Goal: Task Accomplishment & Management: Complete application form

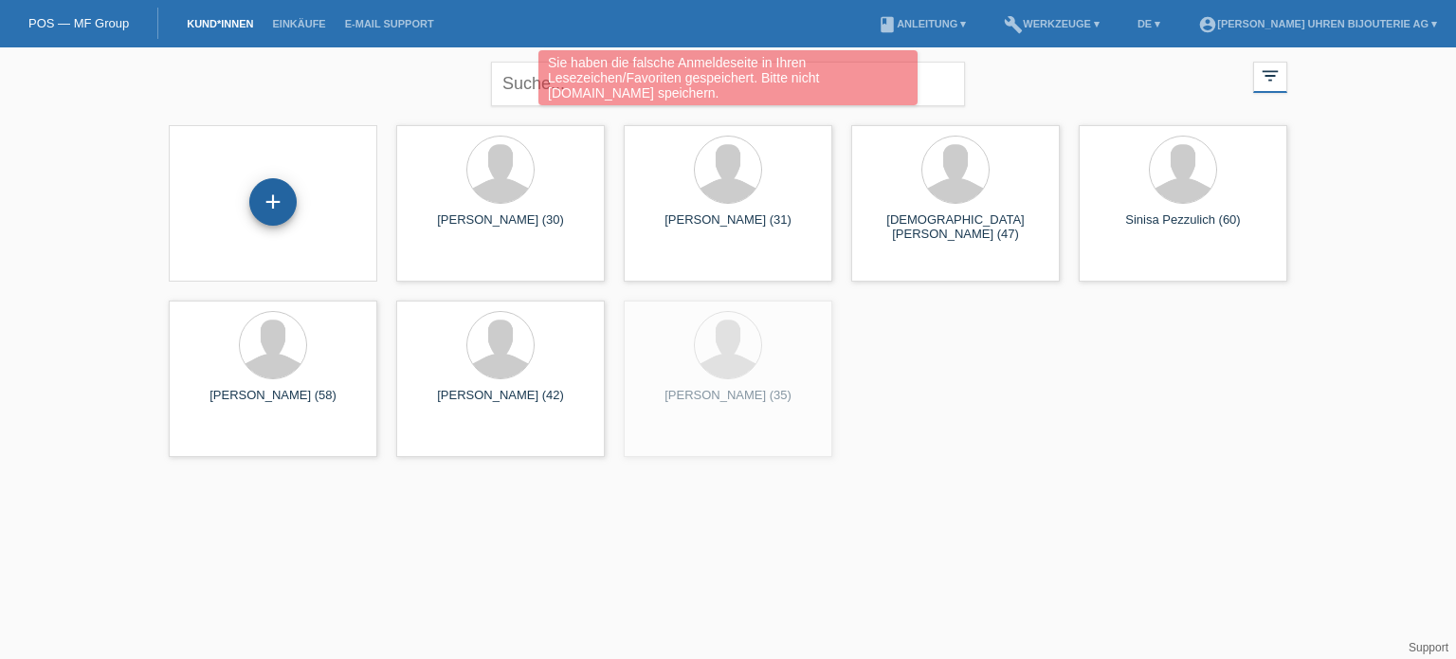
click at [275, 196] on div "+" at bounding box center [272, 201] width 47 height 47
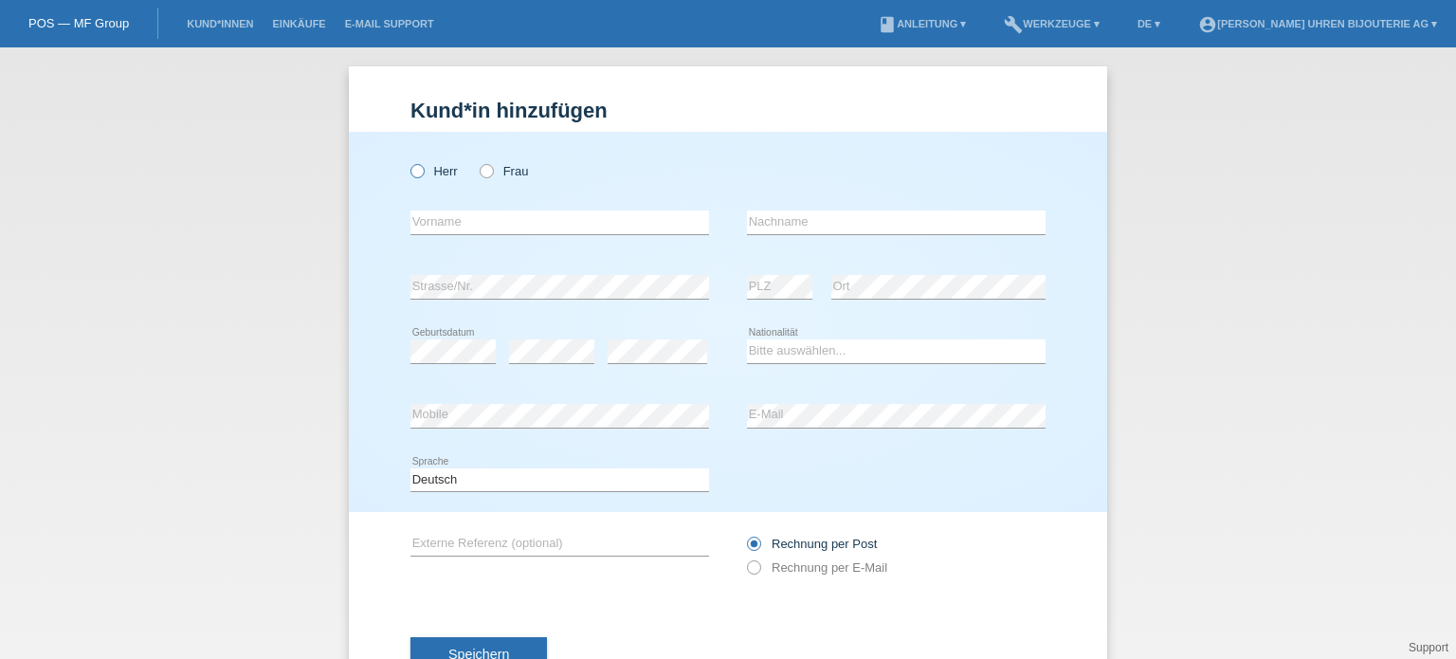
click at [408, 161] on icon at bounding box center [408, 161] width 0 height 0
click at [413, 176] on input "Herr" at bounding box center [416, 170] width 12 height 12
radio input "true"
click at [476, 231] on input "text" at bounding box center [559, 222] width 299 height 24
paste input "[PERSON_NAME]"
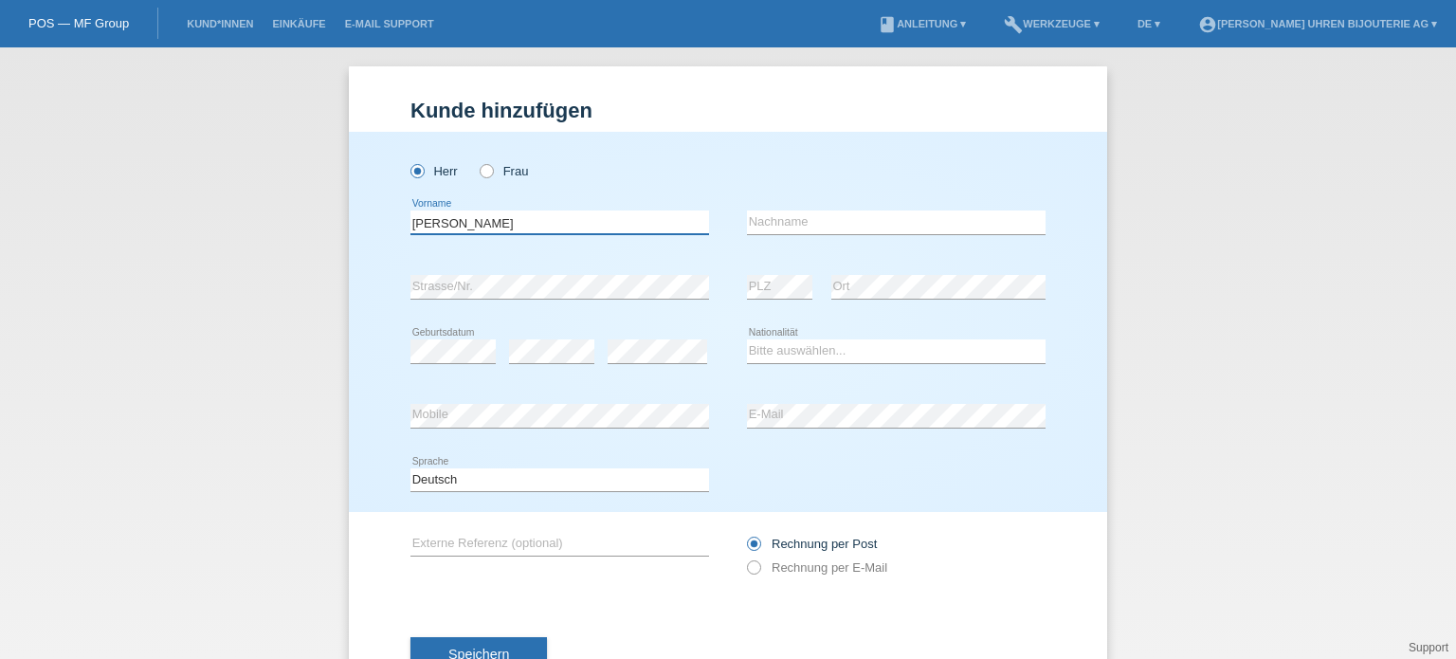
type input "[PERSON_NAME]"
click at [800, 225] on input "text" at bounding box center [896, 222] width 299 height 24
paste input "[PERSON_NAME]"
type input "[PERSON_NAME]"
click at [807, 348] on select "Bitte auswählen... Schweiz Deutschland Liechtenstein Österreich ------------ Af…" at bounding box center [896, 350] width 299 height 23
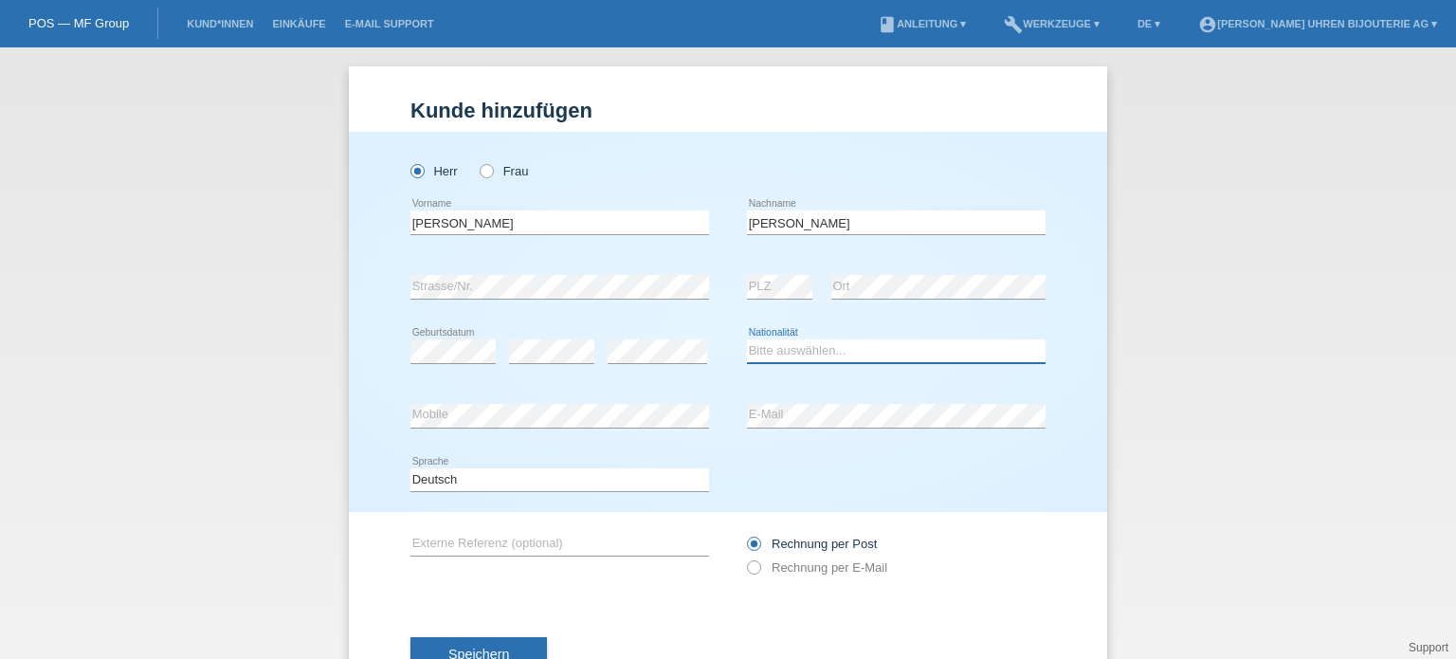
select select "CH"
click at [489, 541] on input "text" at bounding box center [559, 544] width 299 height 24
paste input "210.30.42.20.03.001"
type input "210.30.42.20.03.001"
click at [744, 557] on icon at bounding box center [744, 557] width 0 height 0
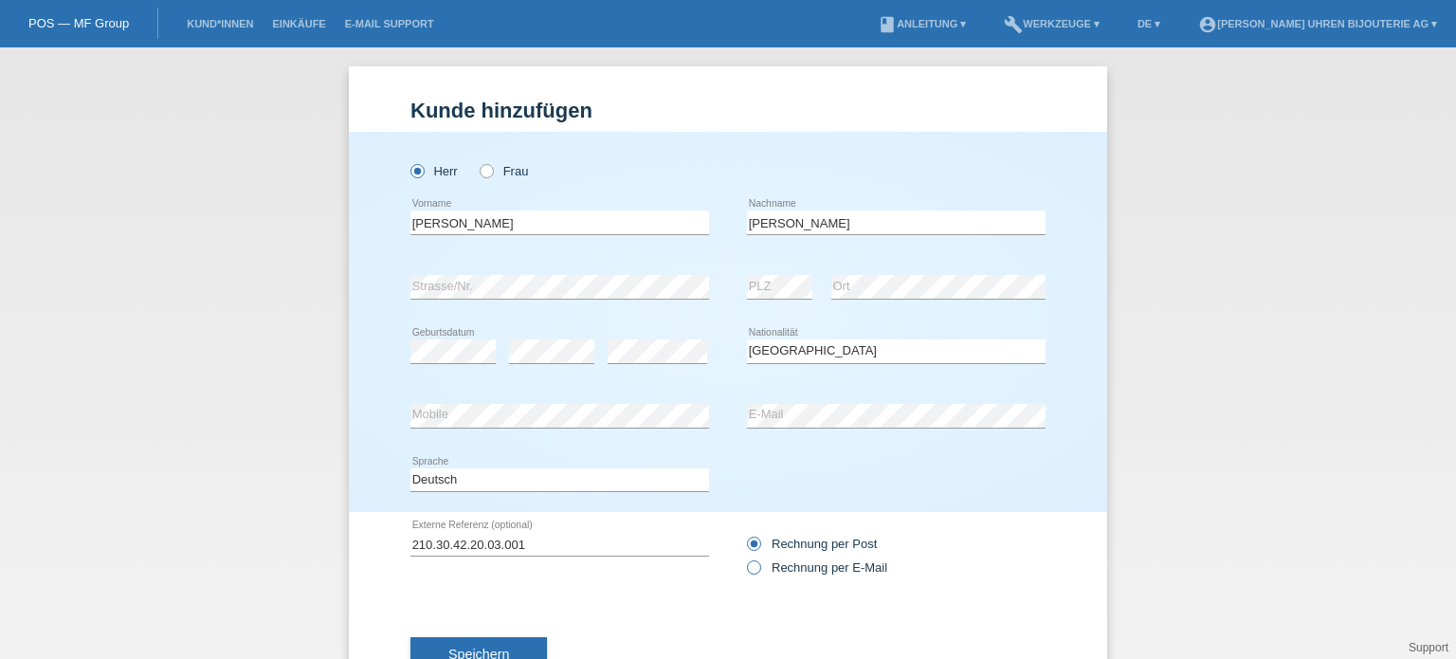
click at [751, 569] on input "Rechnung per E-Mail" at bounding box center [753, 572] width 12 height 24
radio input "true"
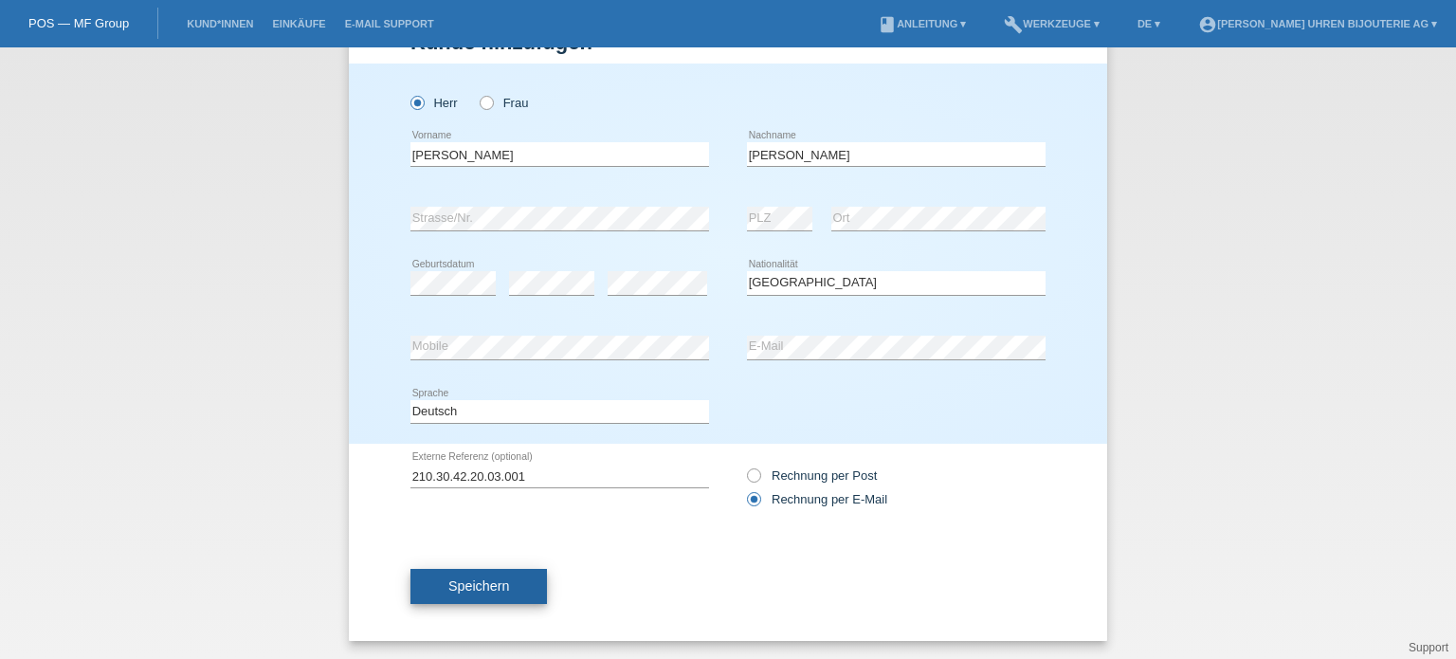
click at [470, 569] on button "Speichern" at bounding box center [478, 587] width 136 height 36
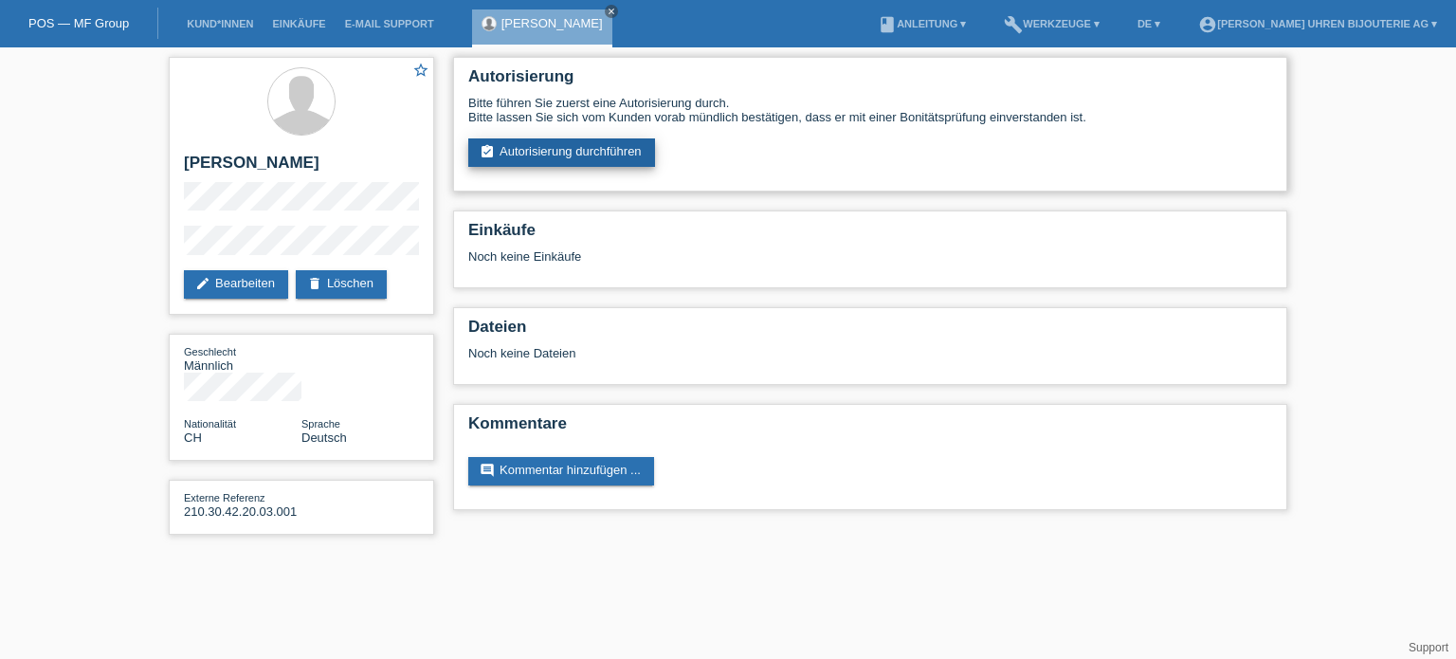
click at [547, 164] on link "assignment_turned_in Autorisierung durchführen" at bounding box center [561, 152] width 187 height 28
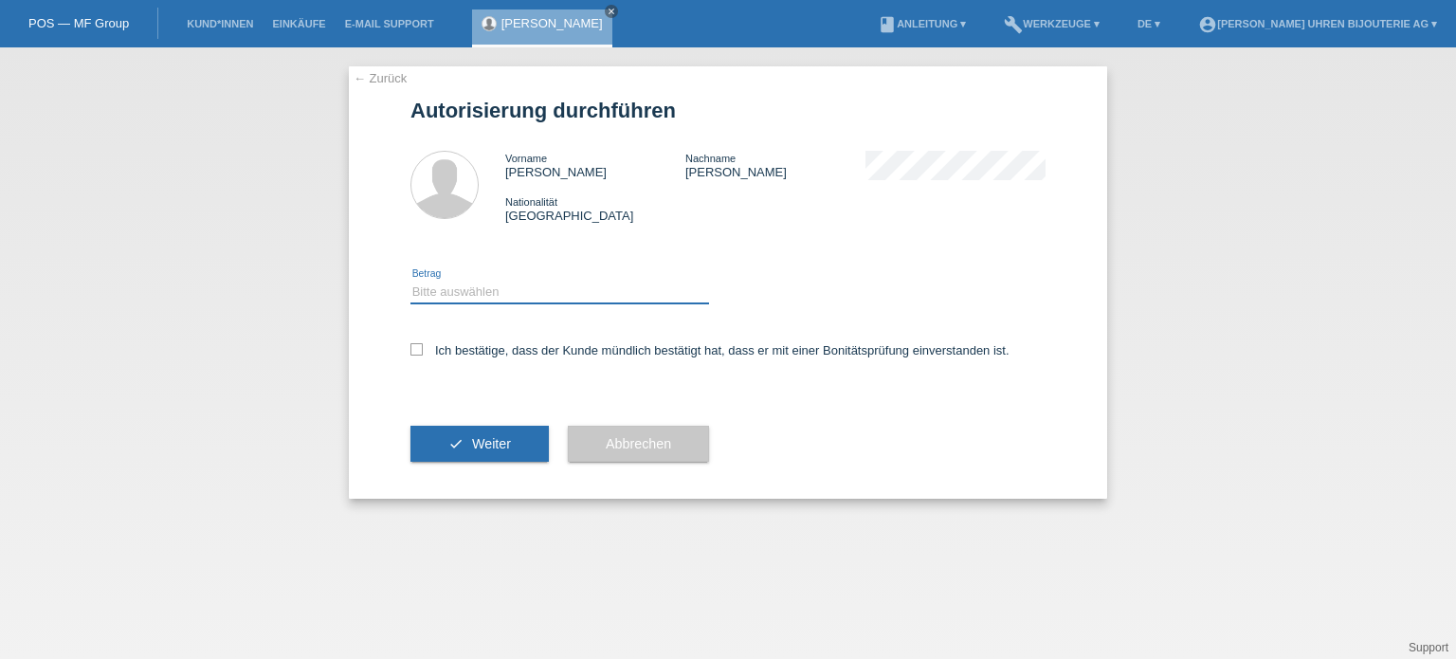
click at [532, 299] on select "Bitte auswählen CHF 1.00 - CHF 499.00 CHF 500.00 - CHF 1'999.00 CHF 2'000.00 - …" at bounding box center [559, 292] width 299 height 23
select select "3"
click at [410, 281] on select "Bitte auswählen CHF 1.00 - CHF 499.00 CHF 500.00 - CHF 1'999.00 CHF 2'000.00 - …" at bounding box center [559, 292] width 299 height 23
click at [413, 349] on icon at bounding box center [416, 349] width 12 height 12
click at [413, 349] on input "Ich bestätige, dass der Kunde mündlich bestätigt hat, dass er mit einer Bonität…" at bounding box center [416, 349] width 12 height 12
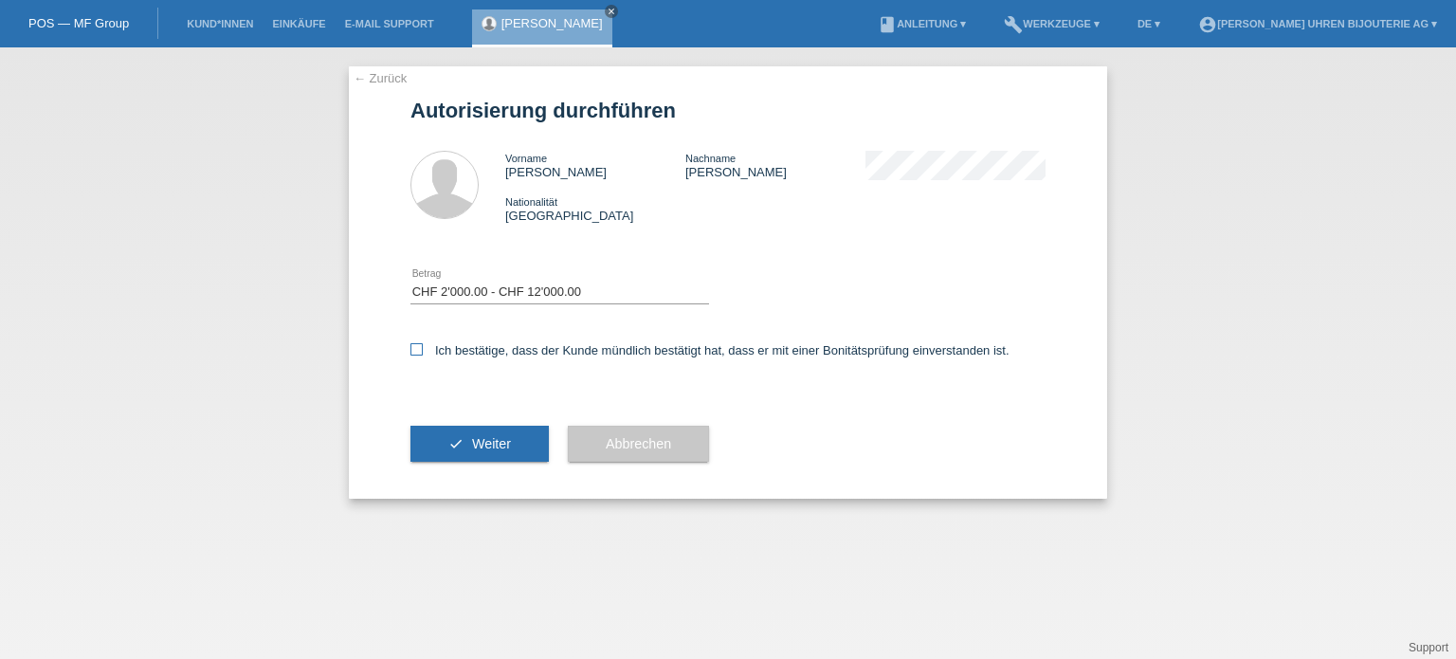
checkbox input "true"
click at [447, 445] on button "check Weiter" at bounding box center [479, 444] width 138 height 36
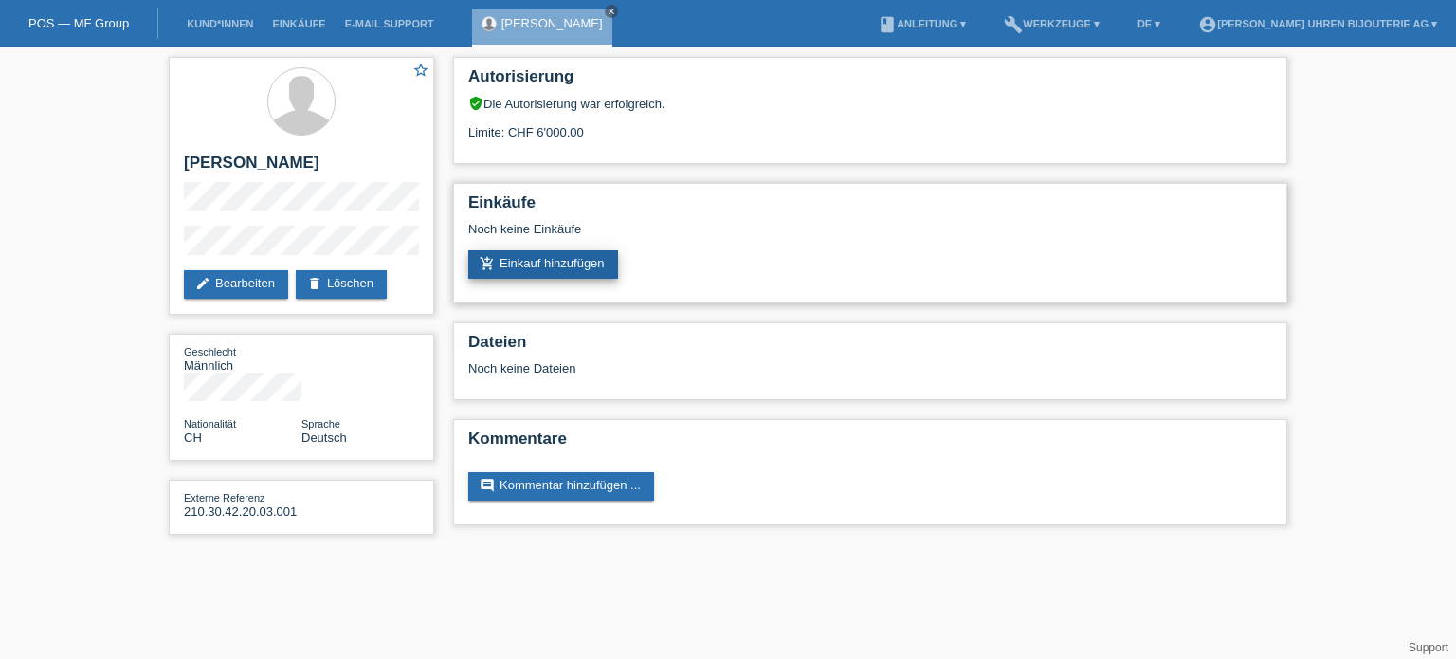
click at [546, 261] on link "add_shopping_cart Einkauf hinzufügen" at bounding box center [543, 264] width 150 height 28
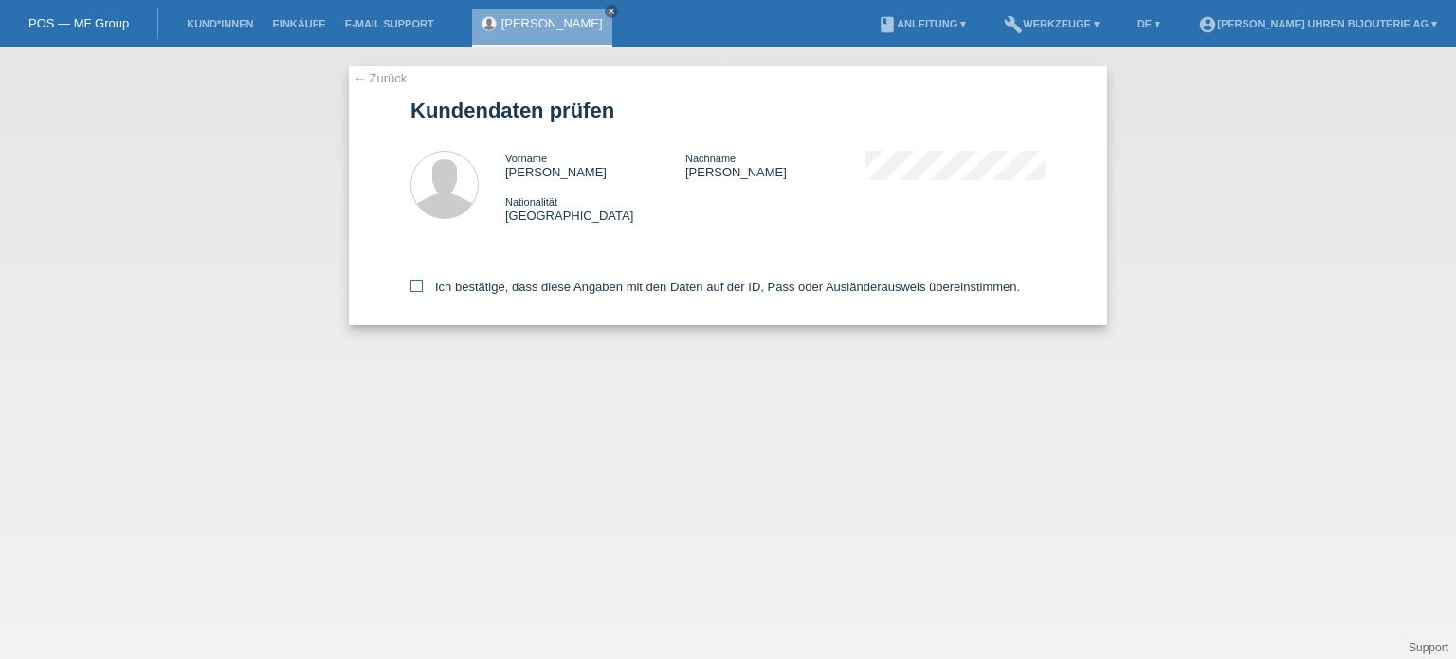
click at [416, 287] on icon at bounding box center [416, 286] width 12 height 12
click at [416, 287] on input "Ich bestätige, dass diese Angaben mit den Daten auf der ID, Pass oder Ausländer…" at bounding box center [416, 286] width 12 height 12
checkbox input "true"
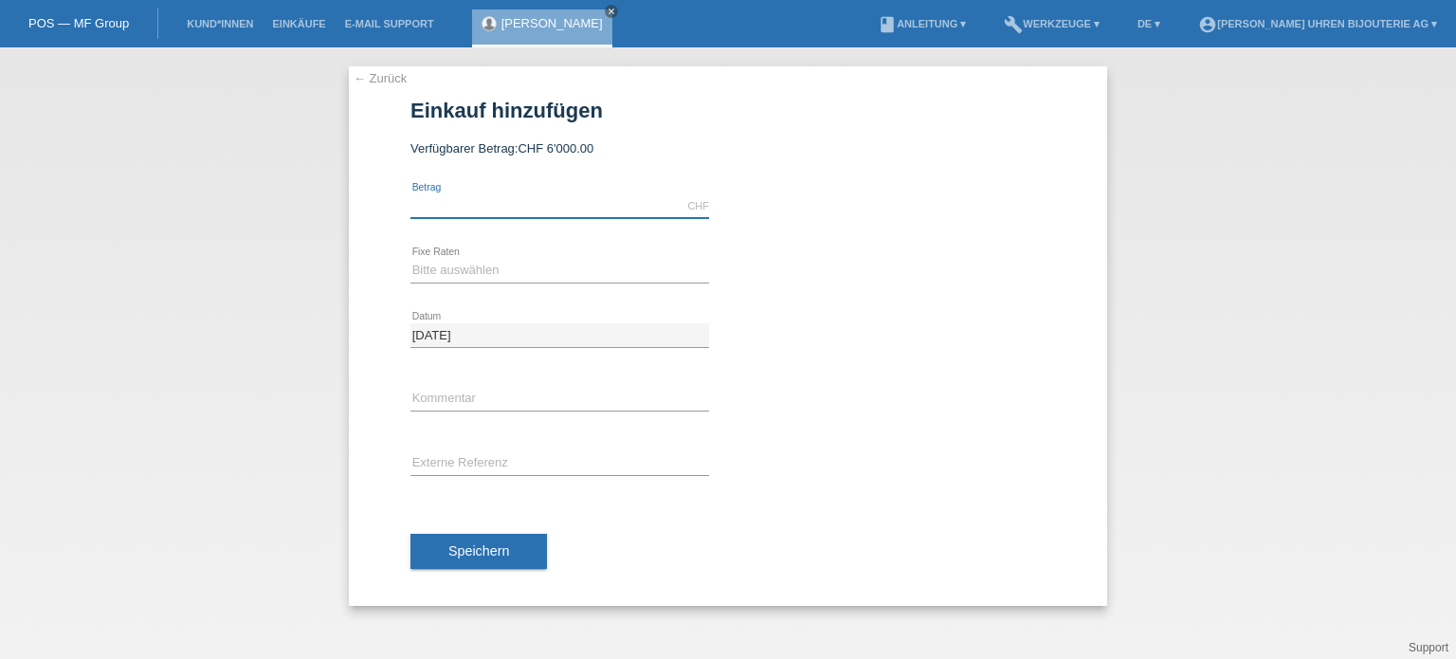
click at [478, 197] on input "text" at bounding box center [559, 206] width 299 height 24
type input "5600.00"
click at [526, 268] on select "Bitte auswählen 6 Raten 12 Raten 18 Raten 24 Raten" at bounding box center [559, 270] width 299 height 23
select select "541"
click at [410, 259] on select "Bitte auswählen 6 Raten 12 Raten 18 Raten 24 Raten" at bounding box center [559, 270] width 299 height 23
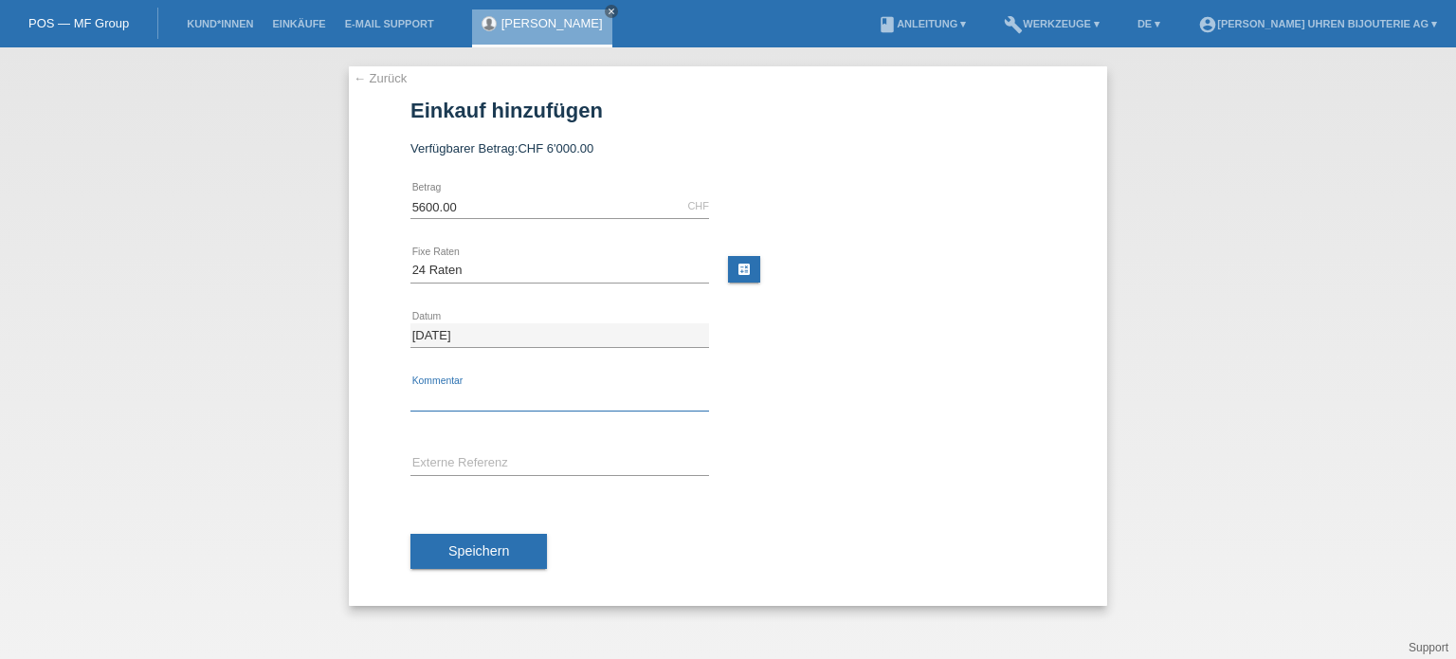
click at [493, 398] on input "text" at bounding box center [559, 400] width 299 height 24
type input "BG"
click at [516, 462] on input "text" at bounding box center [559, 464] width 299 height 24
paste input "210.30.42.20.03.001"
type input "210.30.42.20.03.001"
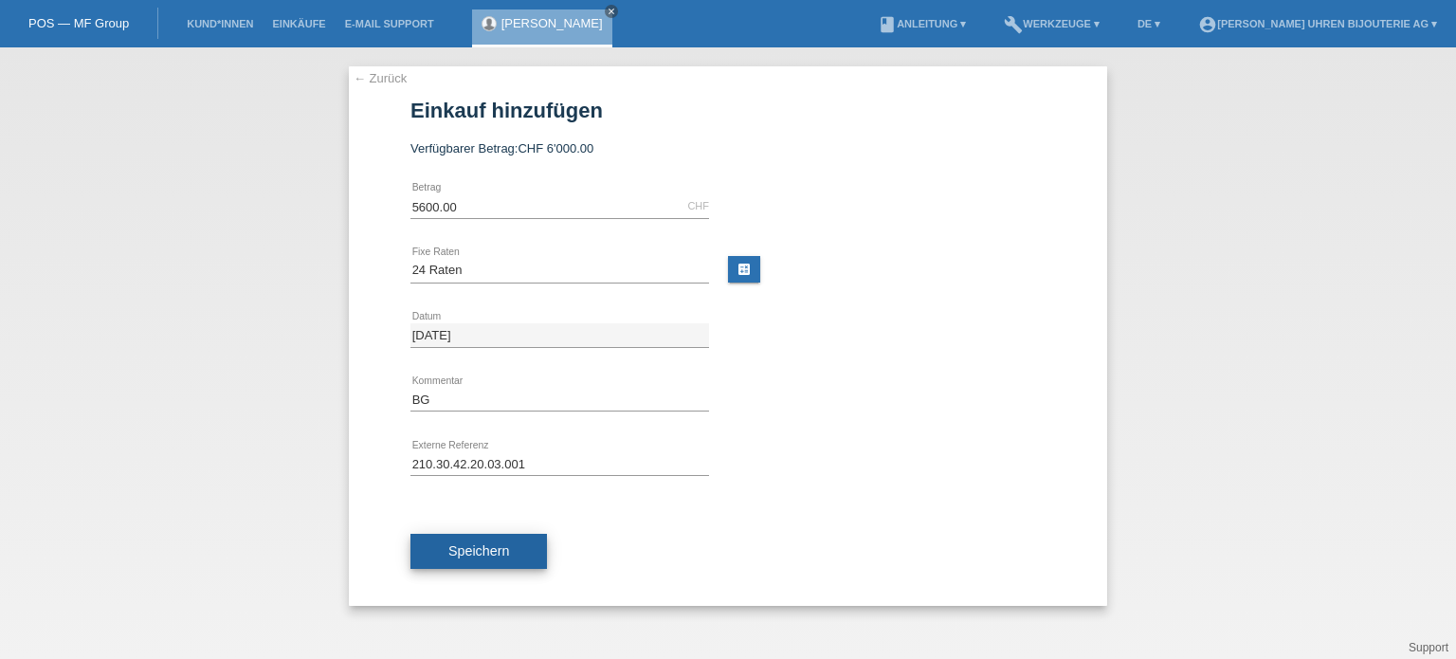
click at [467, 543] on span "Speichern" at bounding box center [478, 550] width 61 height 15
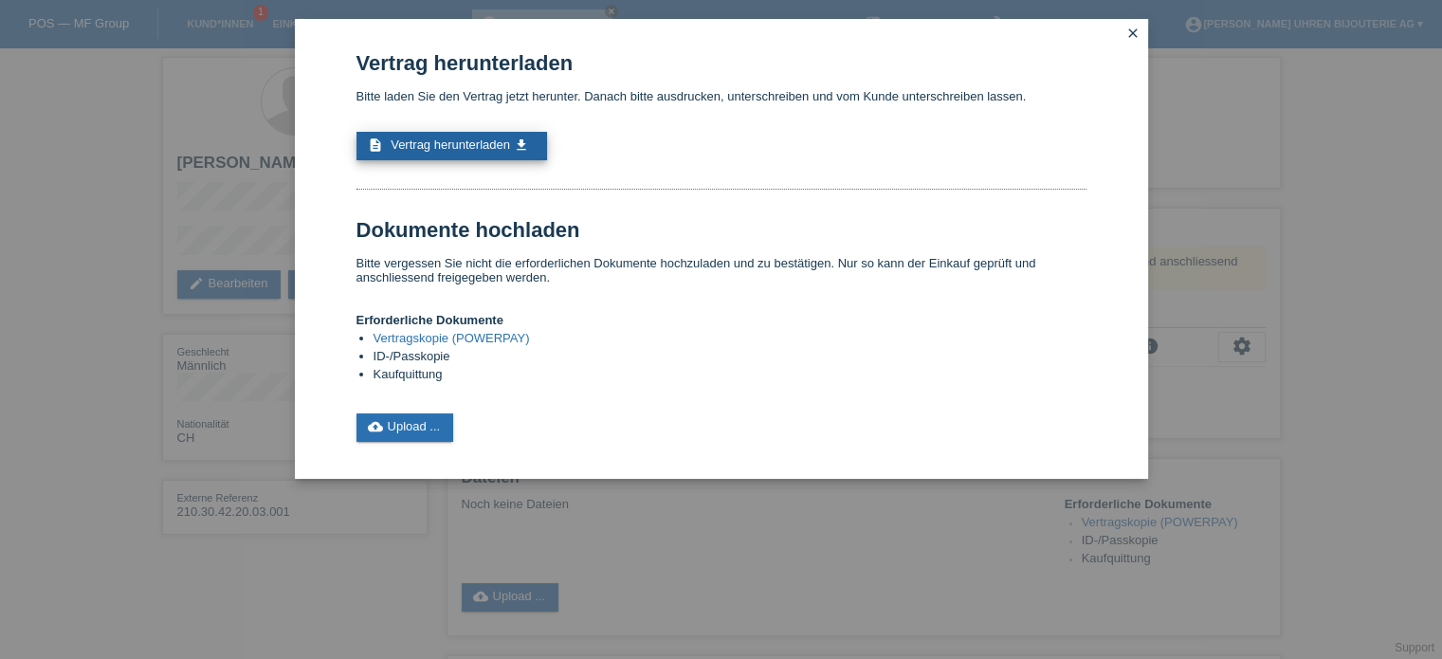
click at [477, 147] on span "Vertrag herunterladen" at bounding box center [449, 144] width 119 height 14
